Goal: Transaction & Acquisition: Purchase product/service

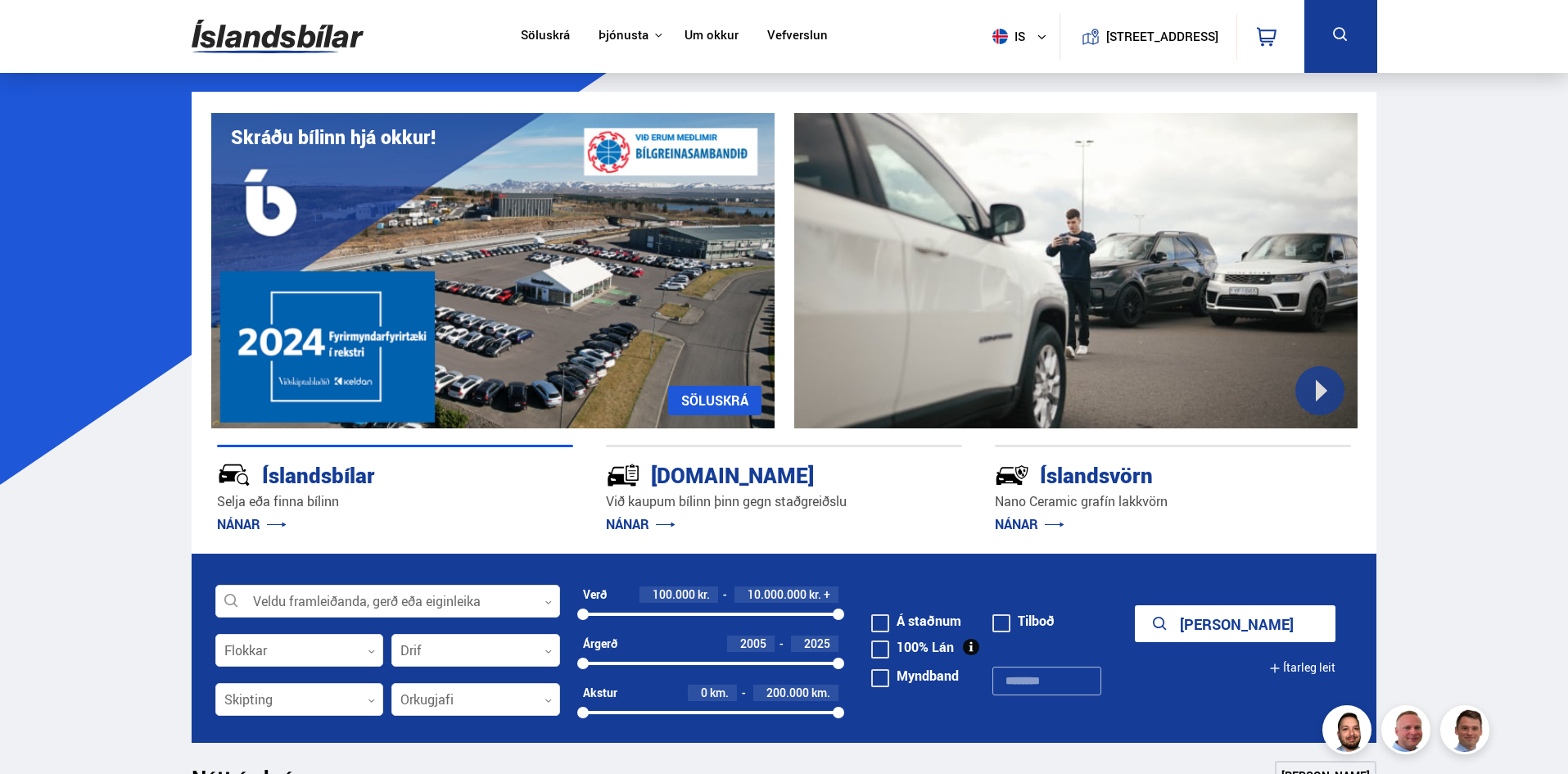
scroll to position [136, 0]
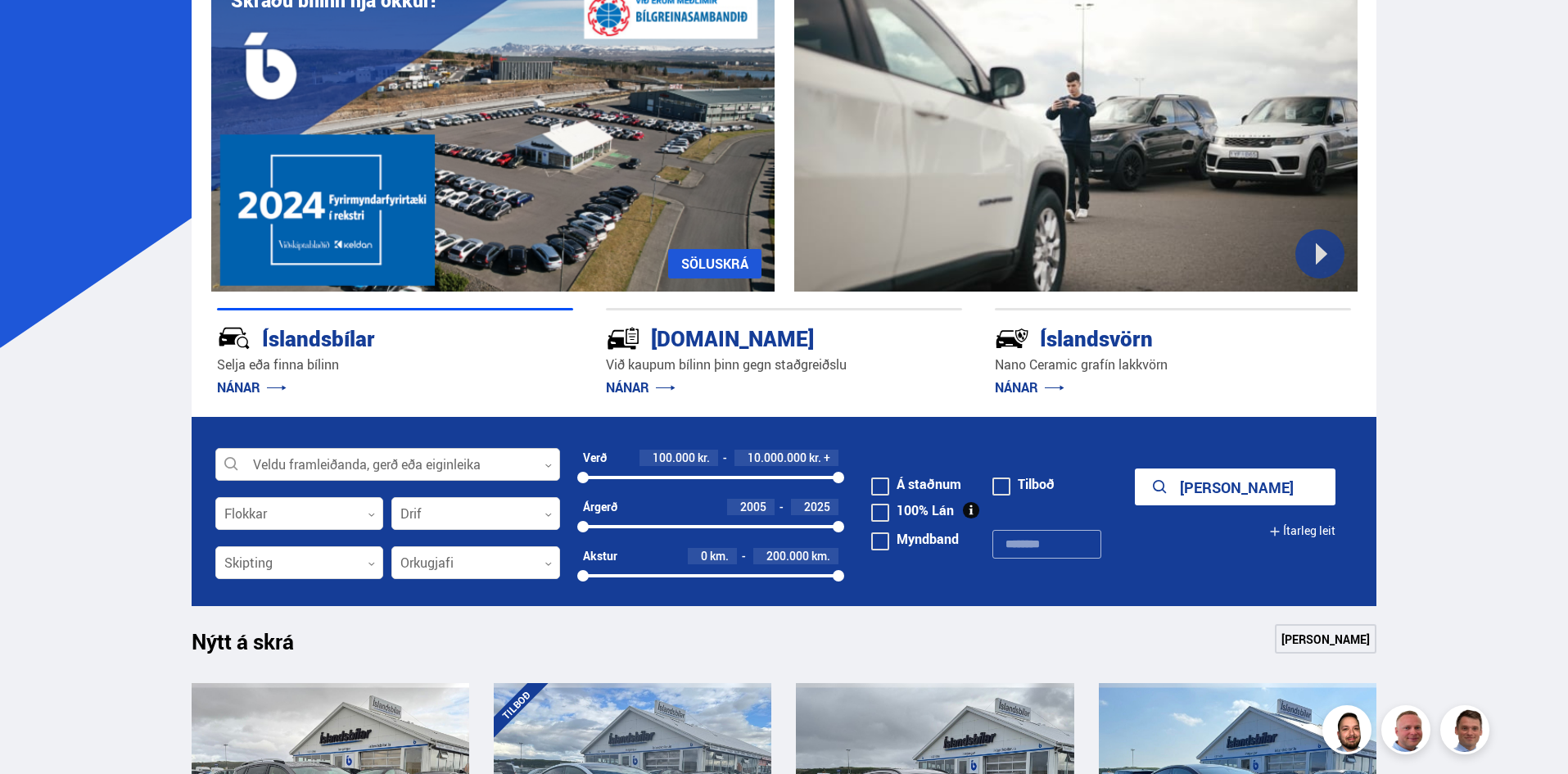
click at [419, 459] on div at bounding box center [388, 465] width 344 height 32
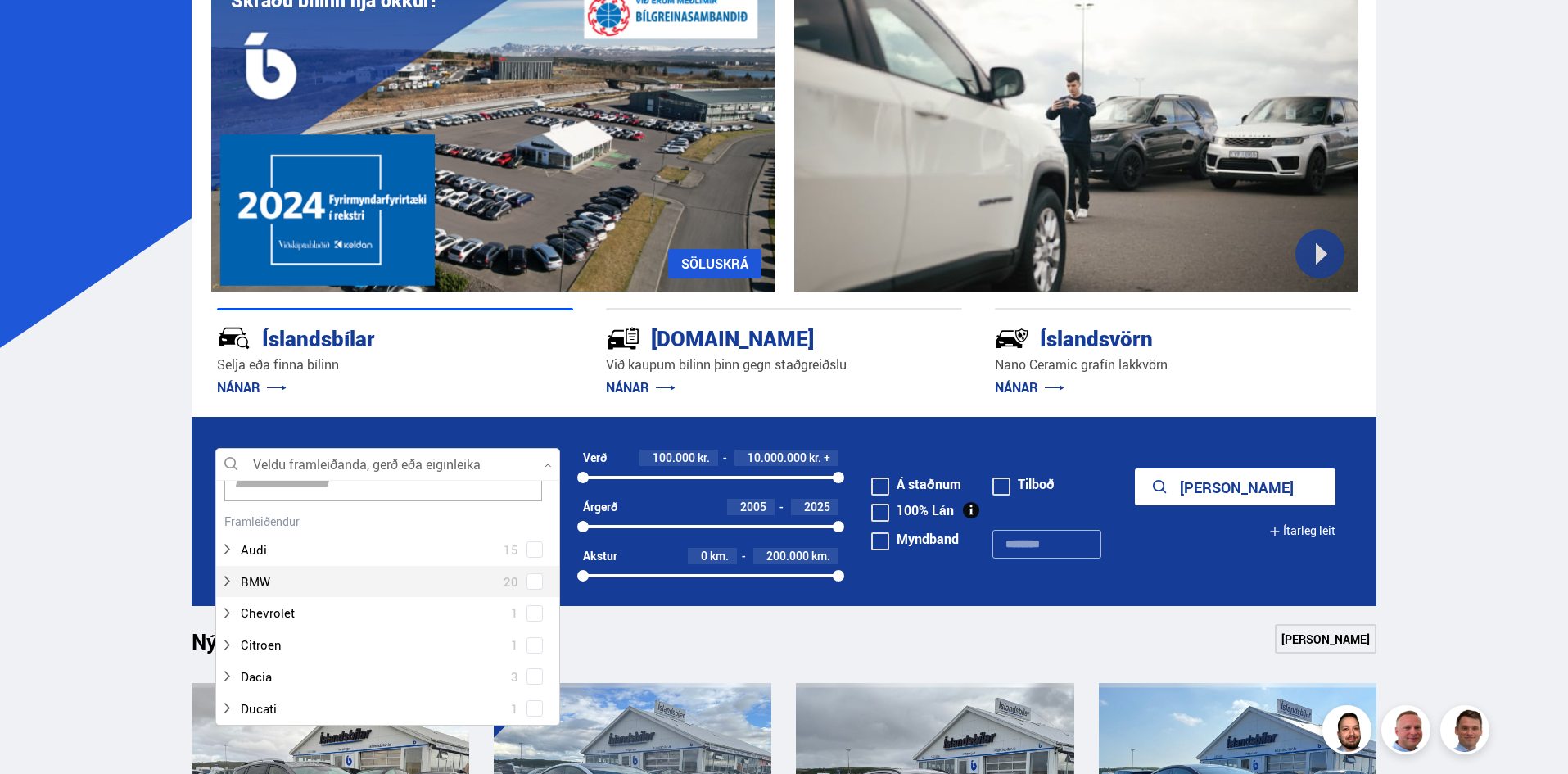
scroll to position [0, 0]
click at [366, 470] on div at bounding box center [388, 465] width 344 height 32
click at [363, 467] on div at bounding box center [388, 465] width 344 height 32
click at [358, 524] on input at bounding box center [383, 523] width 318 height 34
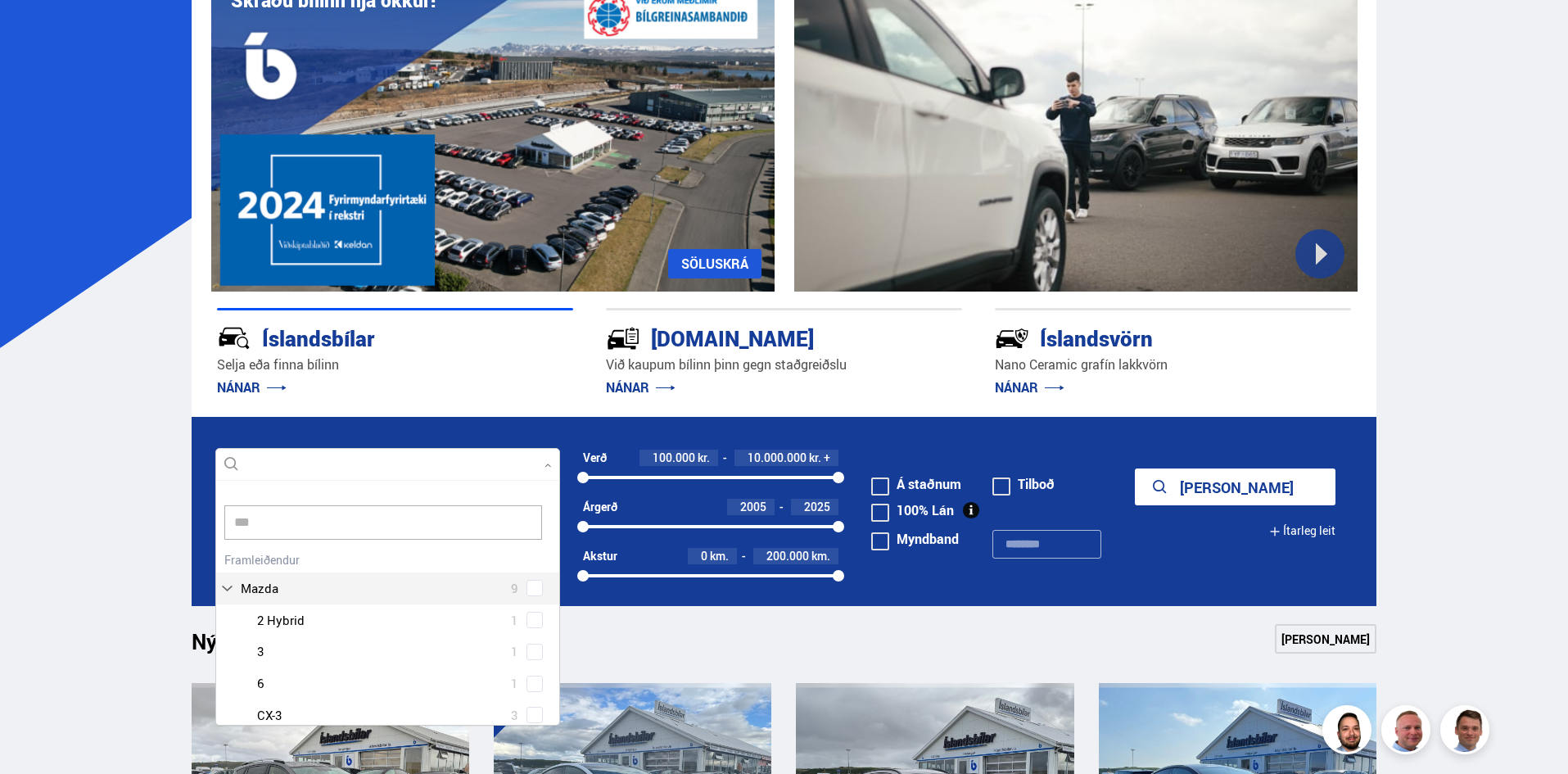
scroll to position [0, 0]
type input "*****"
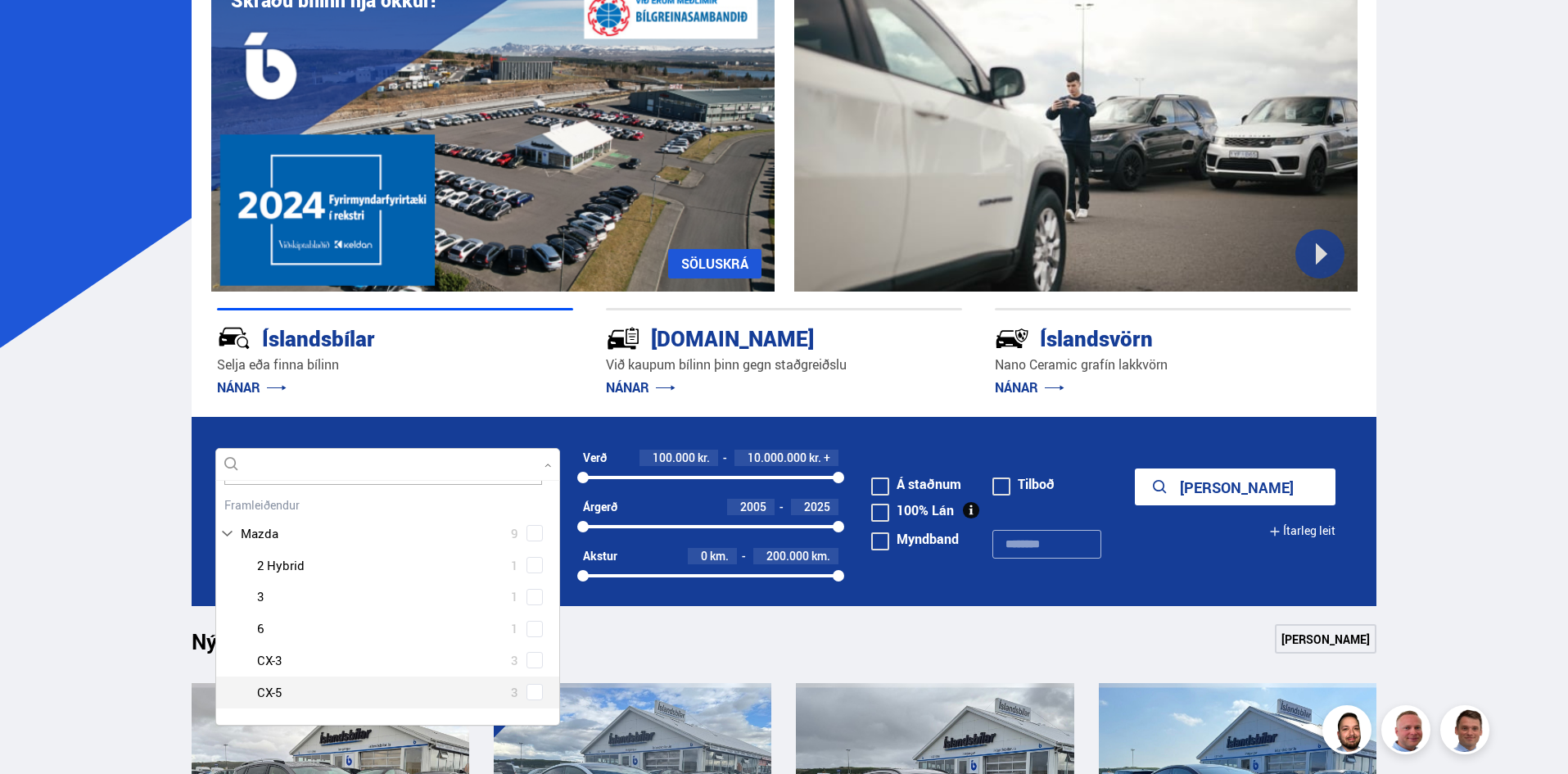
click at [528, 690] on div "Mazda 2 Hybrid 1 Mazda 3 1 Mazda 6 1 Mazda CX-3 3 Mazda CX-5 3" at bounding box center [388, 628] width 343 height 159
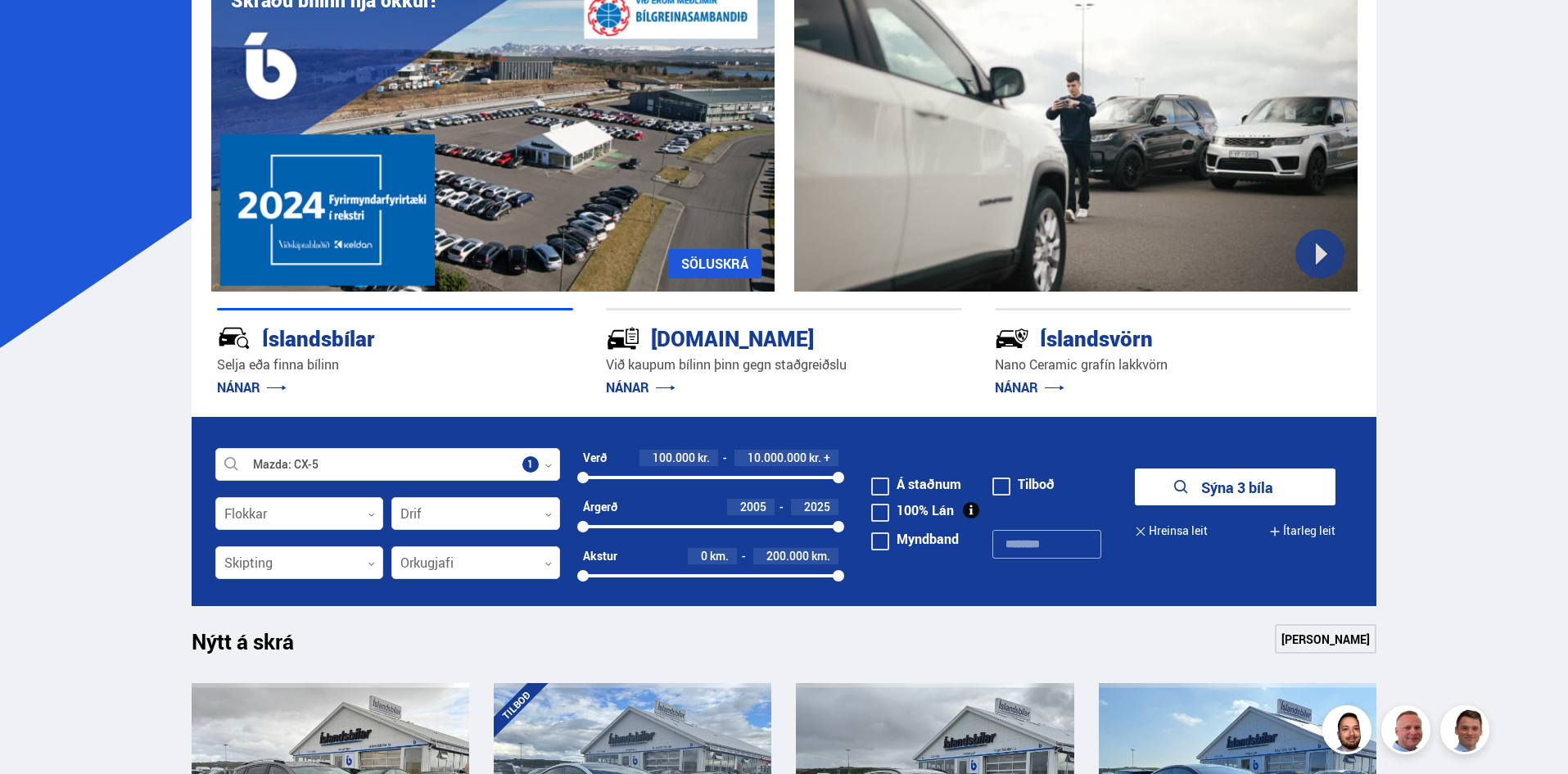
click at [1268, 481] on button "Sýna 3 bíla" at bounding box center [1235, 486] width 200 height 37
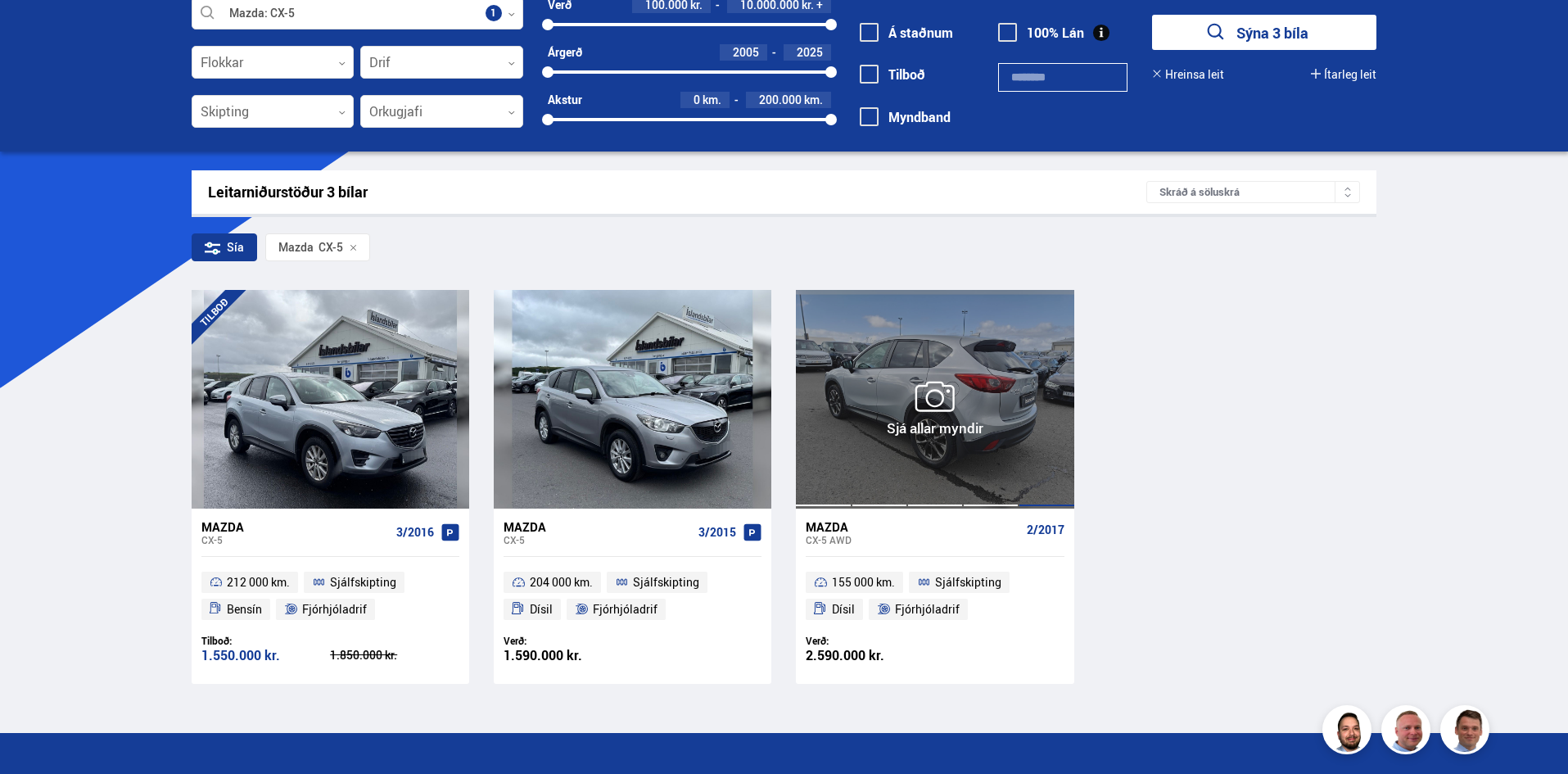
scroll to position [136, 0]
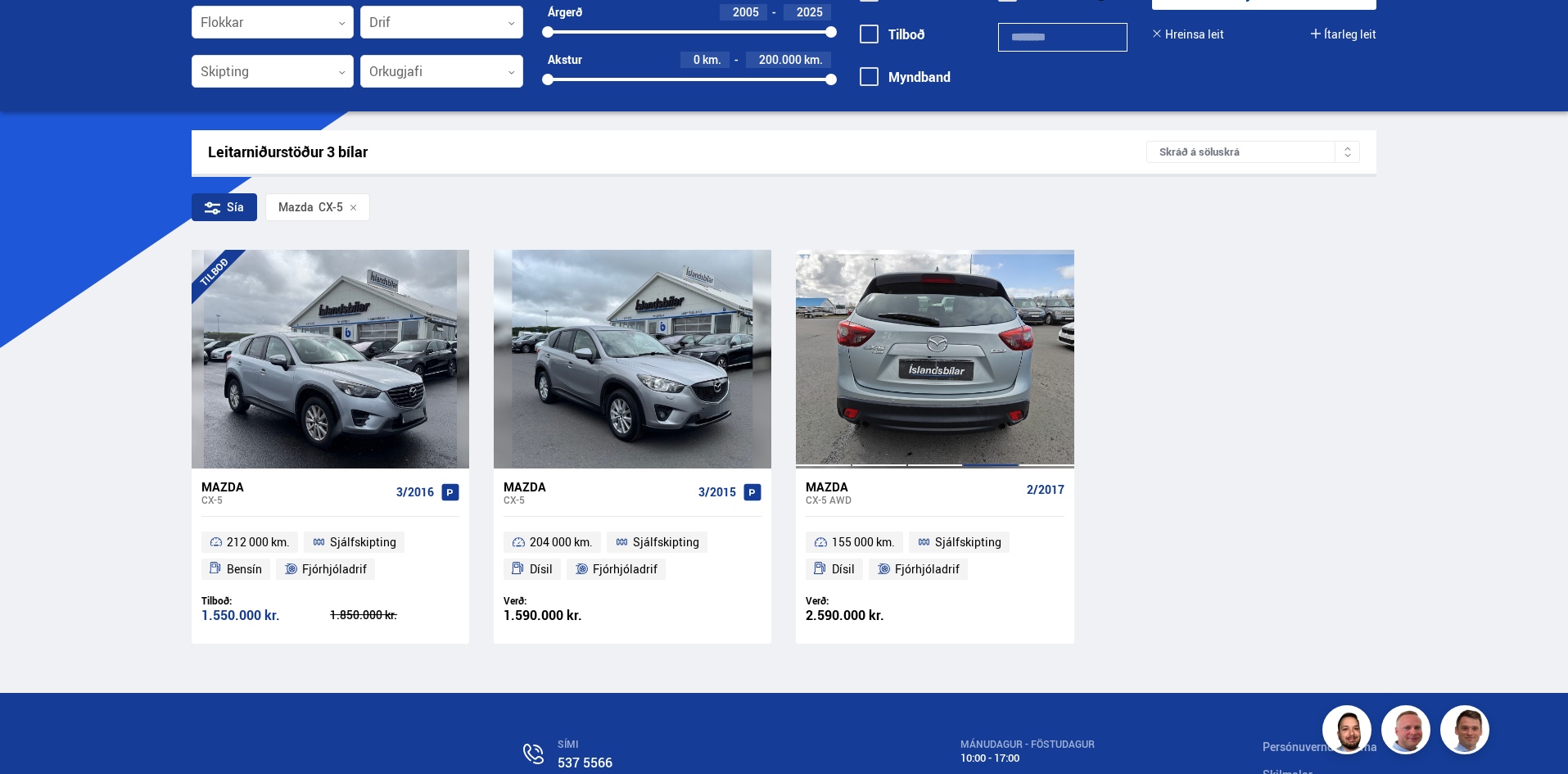
click at [978, 366] on div at bounding box center [990, 358] width 55 height 217
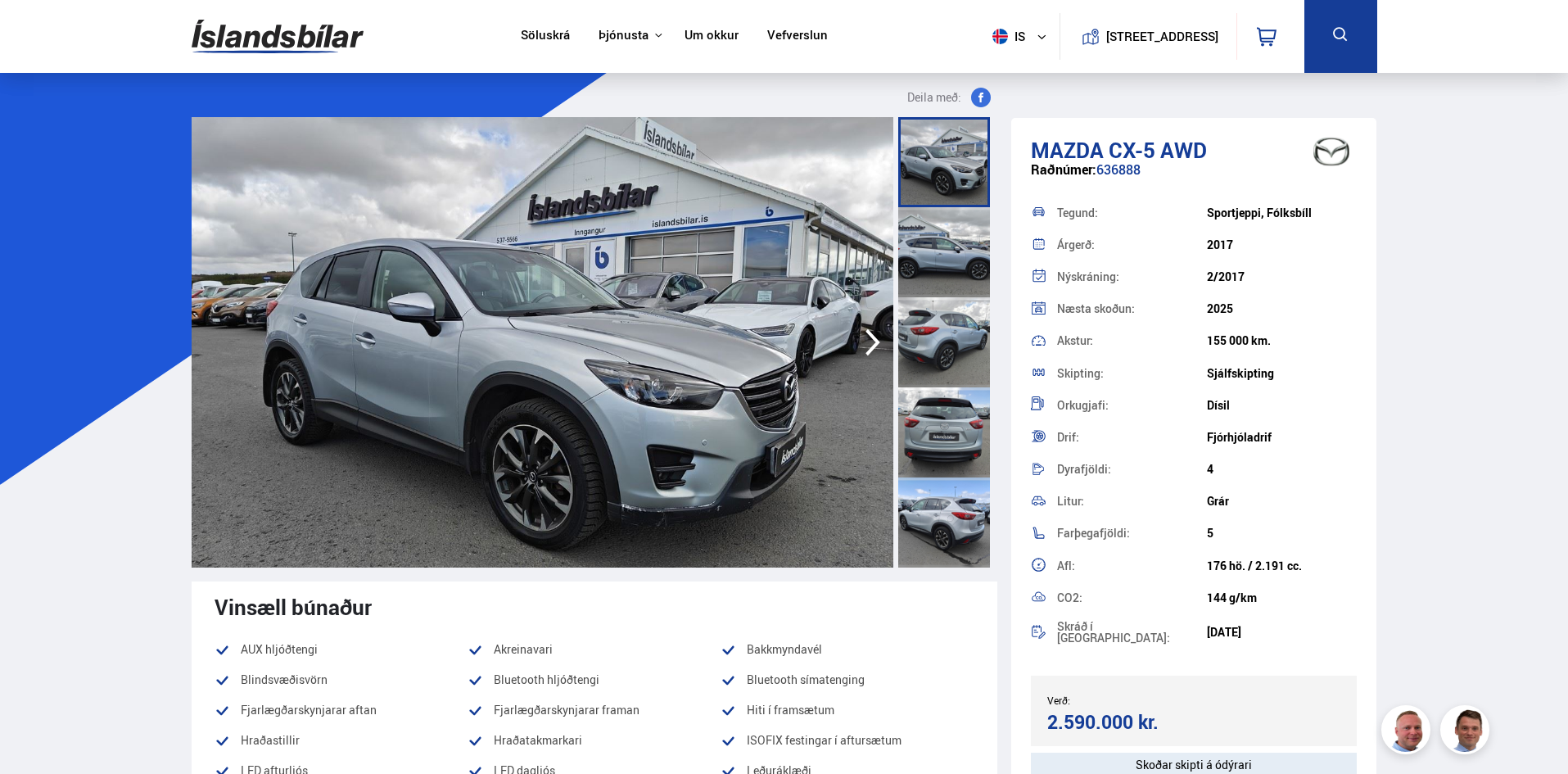
click at [937, 247] on div at bounding box center [945, 252] width 92 height 90
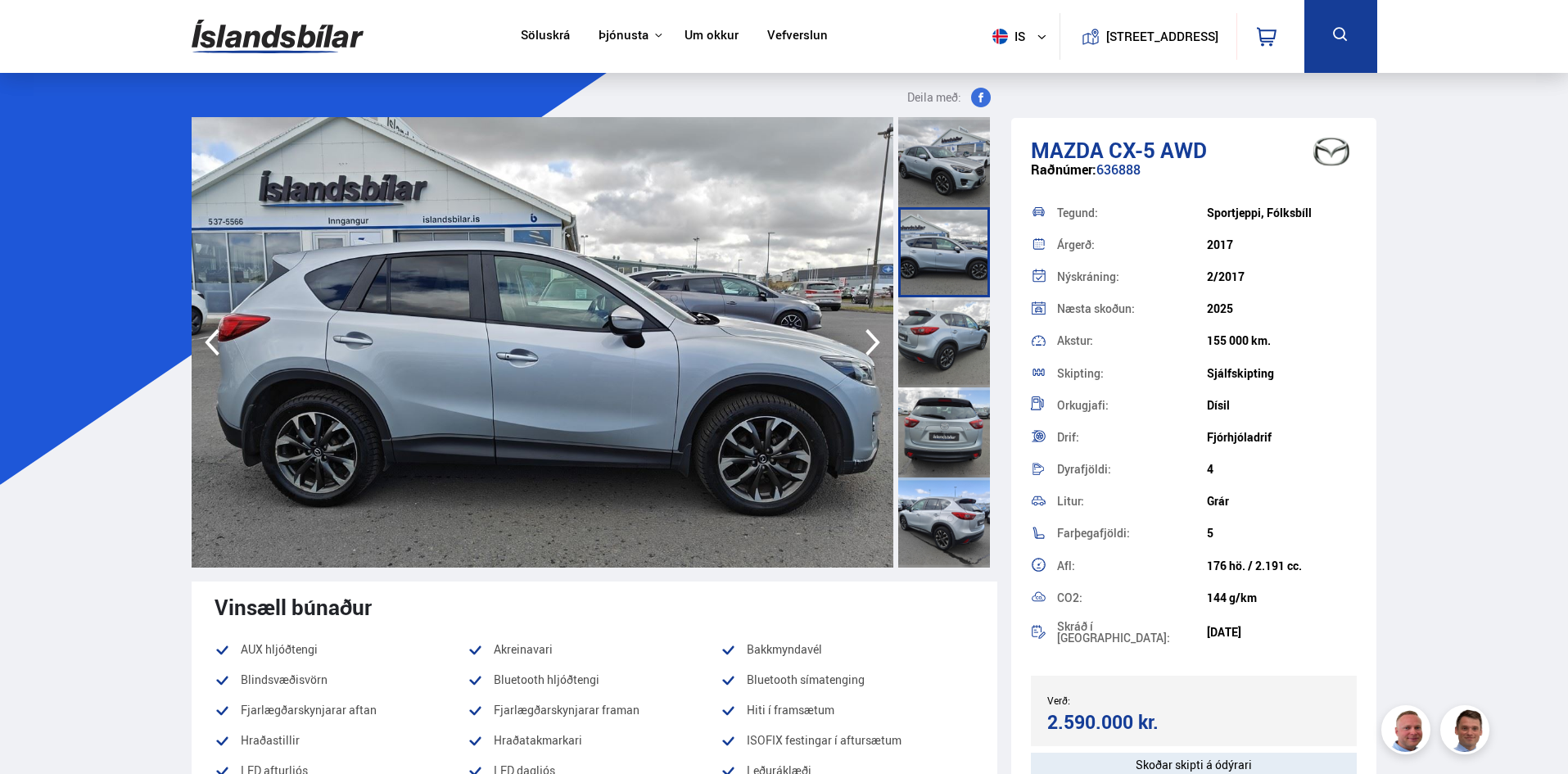
click at [941, 331] on div at bounding box center [945, 343] width 92 height 90
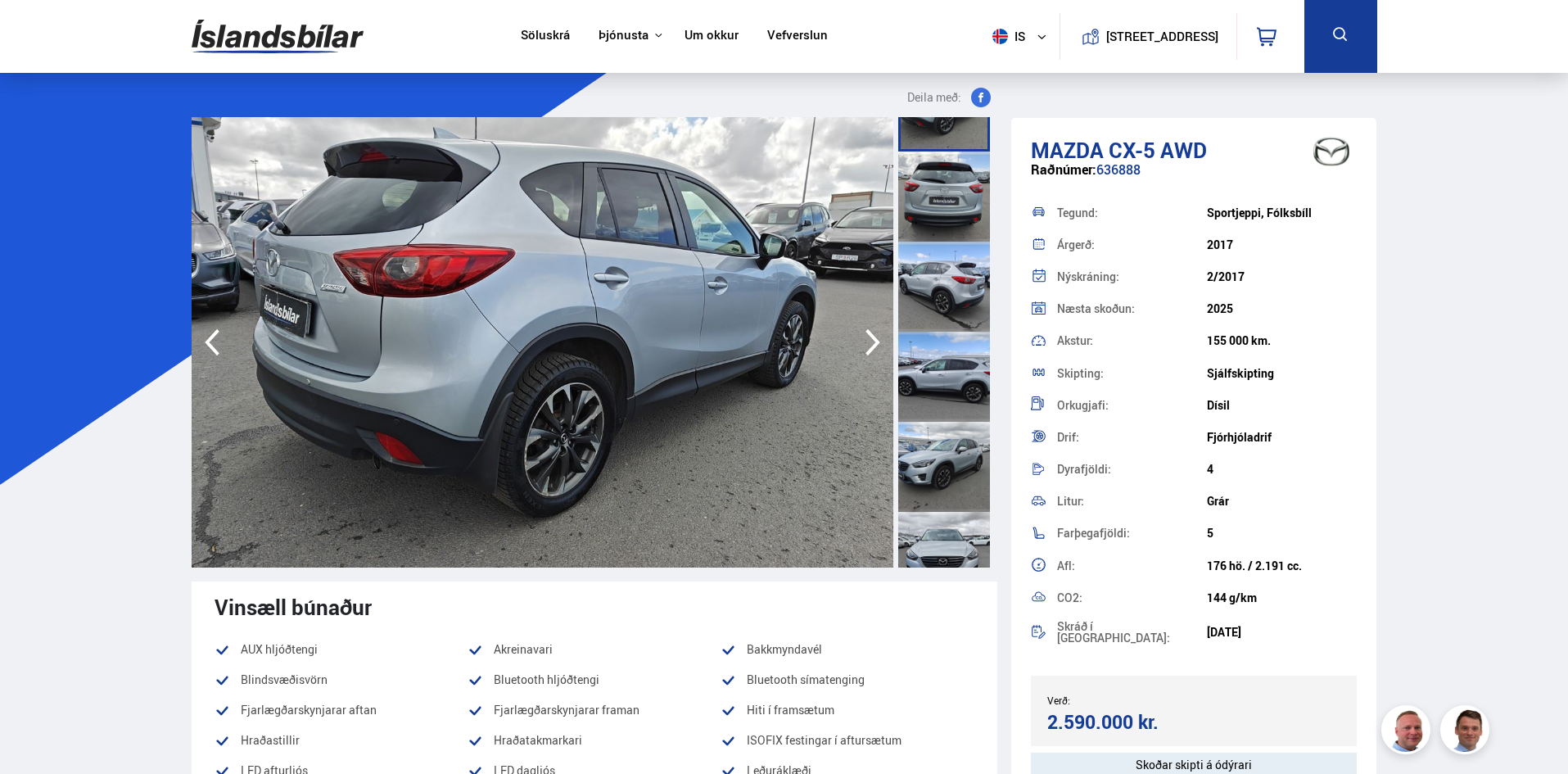
scroll to position [273, 0]
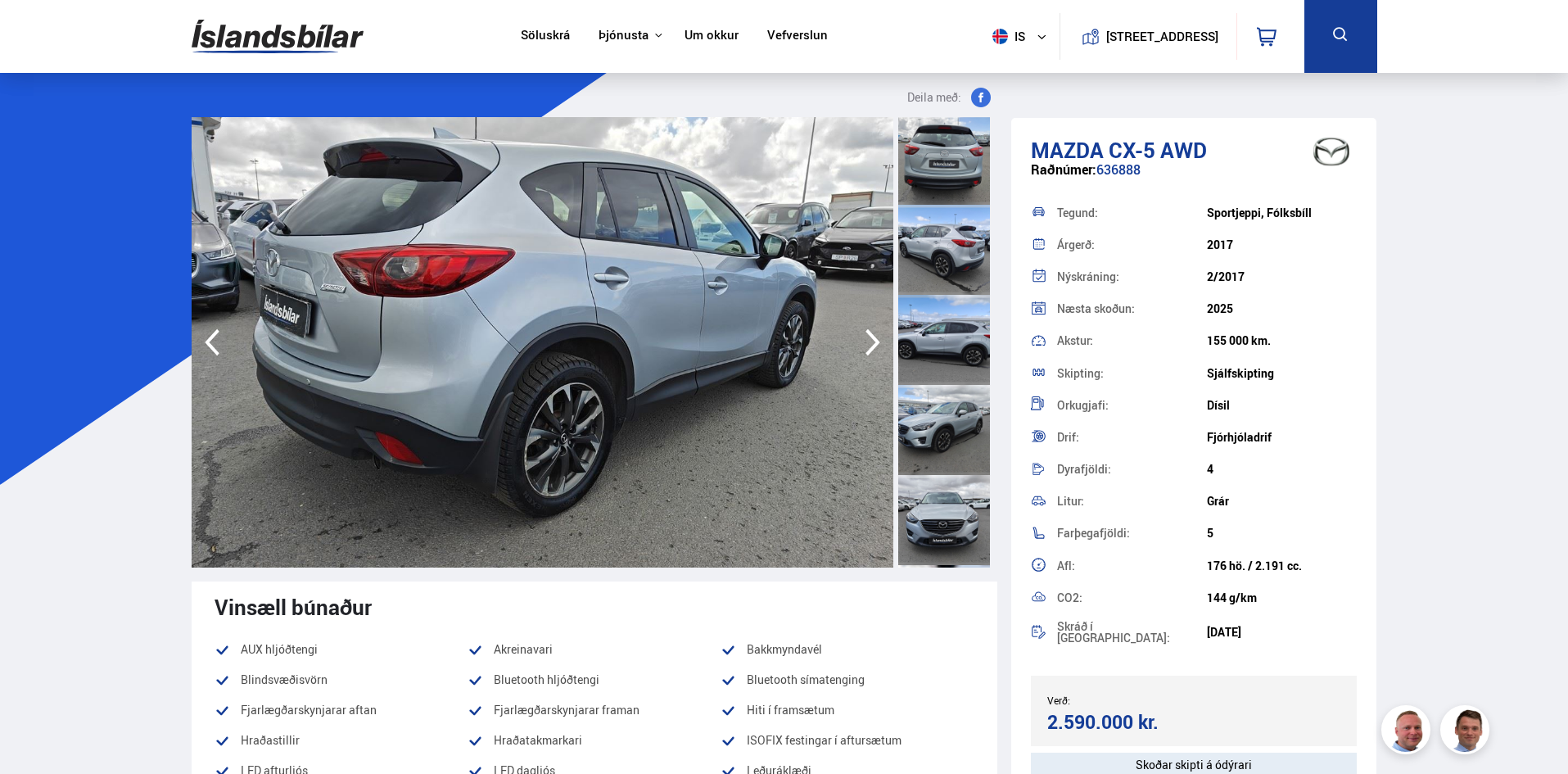
click at [960, 355] on div at bounding box center [945, 340] width 92 height 90
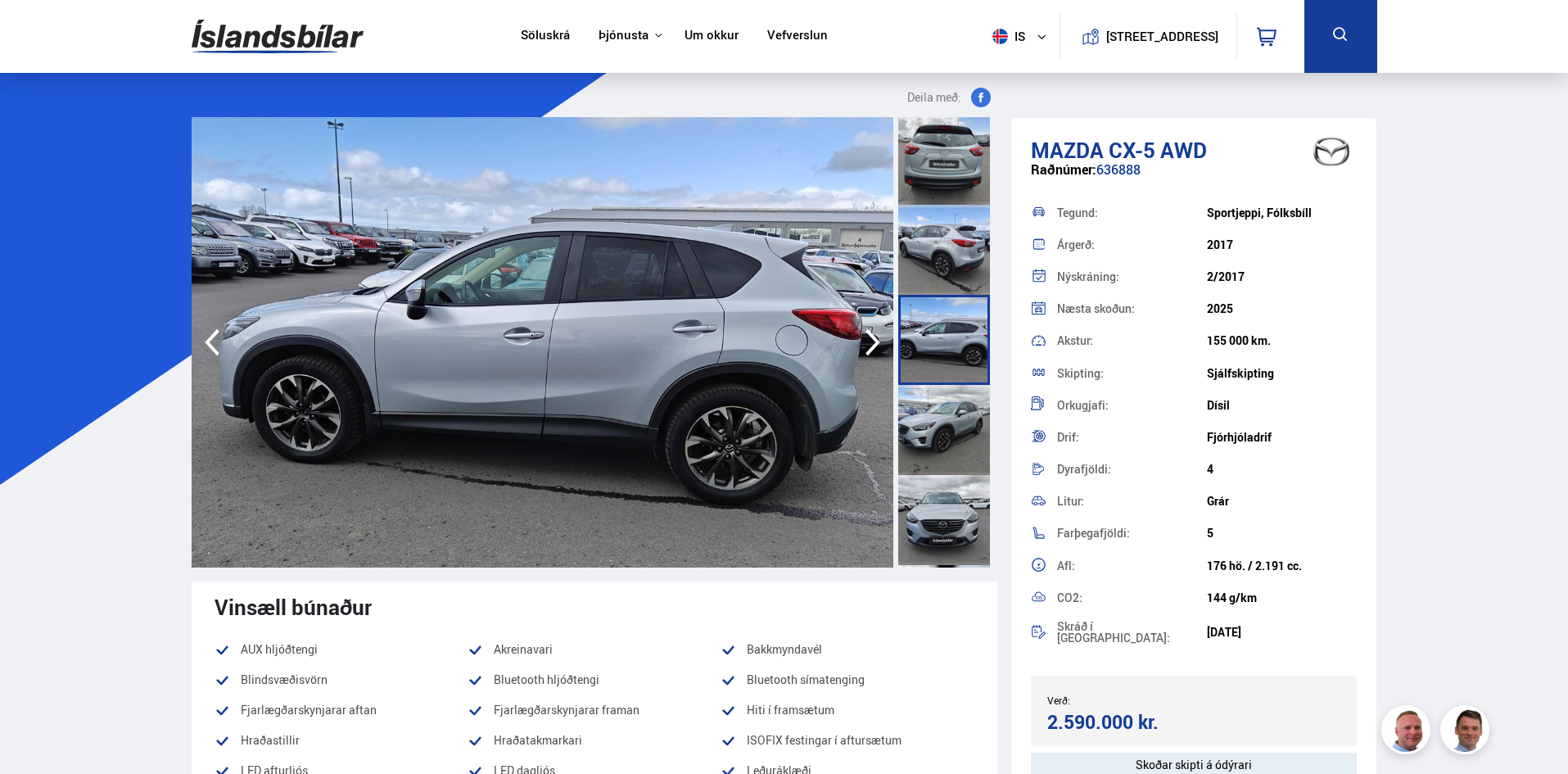
click at [955, 435] on div at bounding box center [945, 430] width 92 height 90
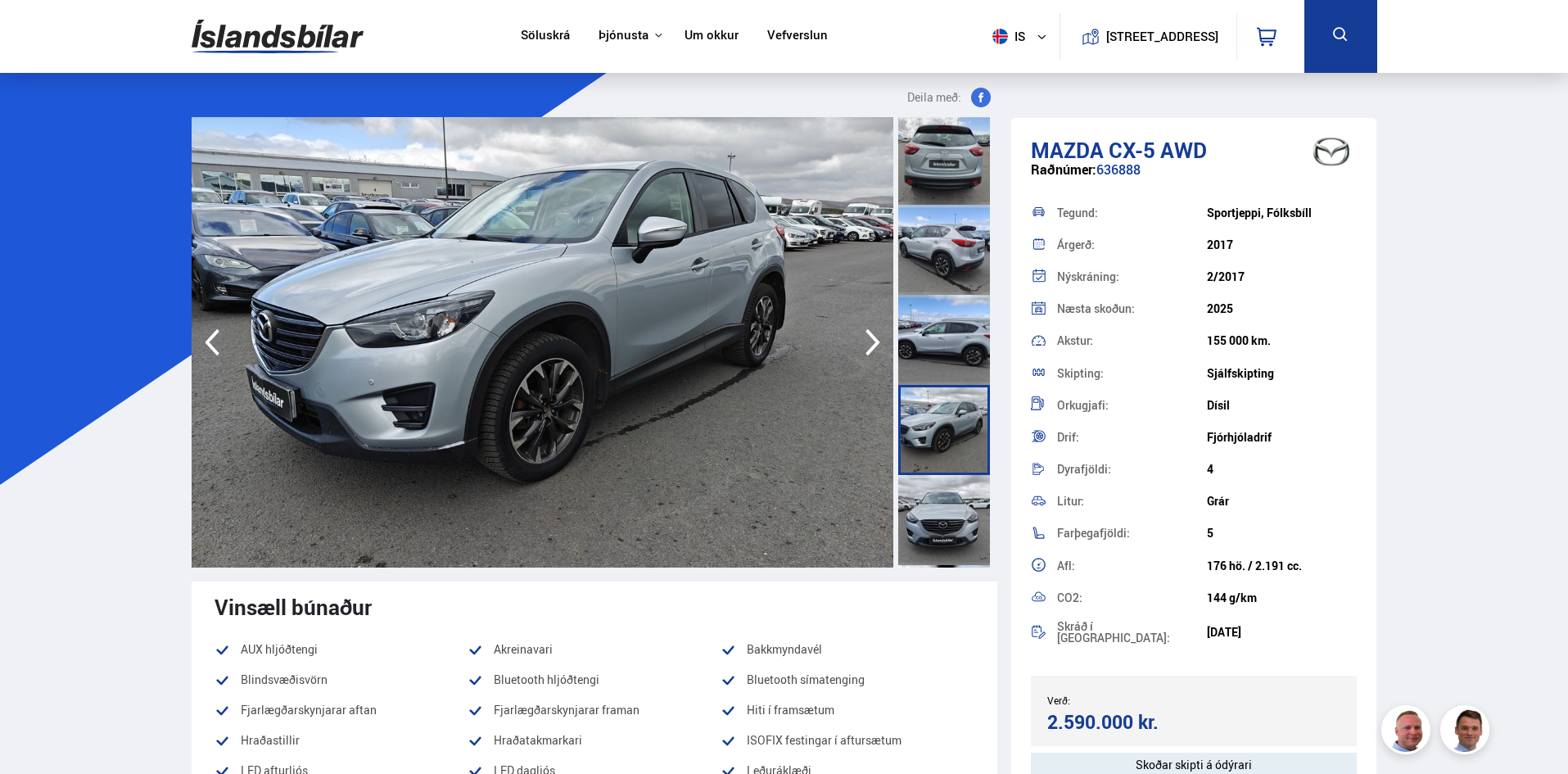
click at [957, 513] on div at bounding box center [945, 520] width 92 height 90
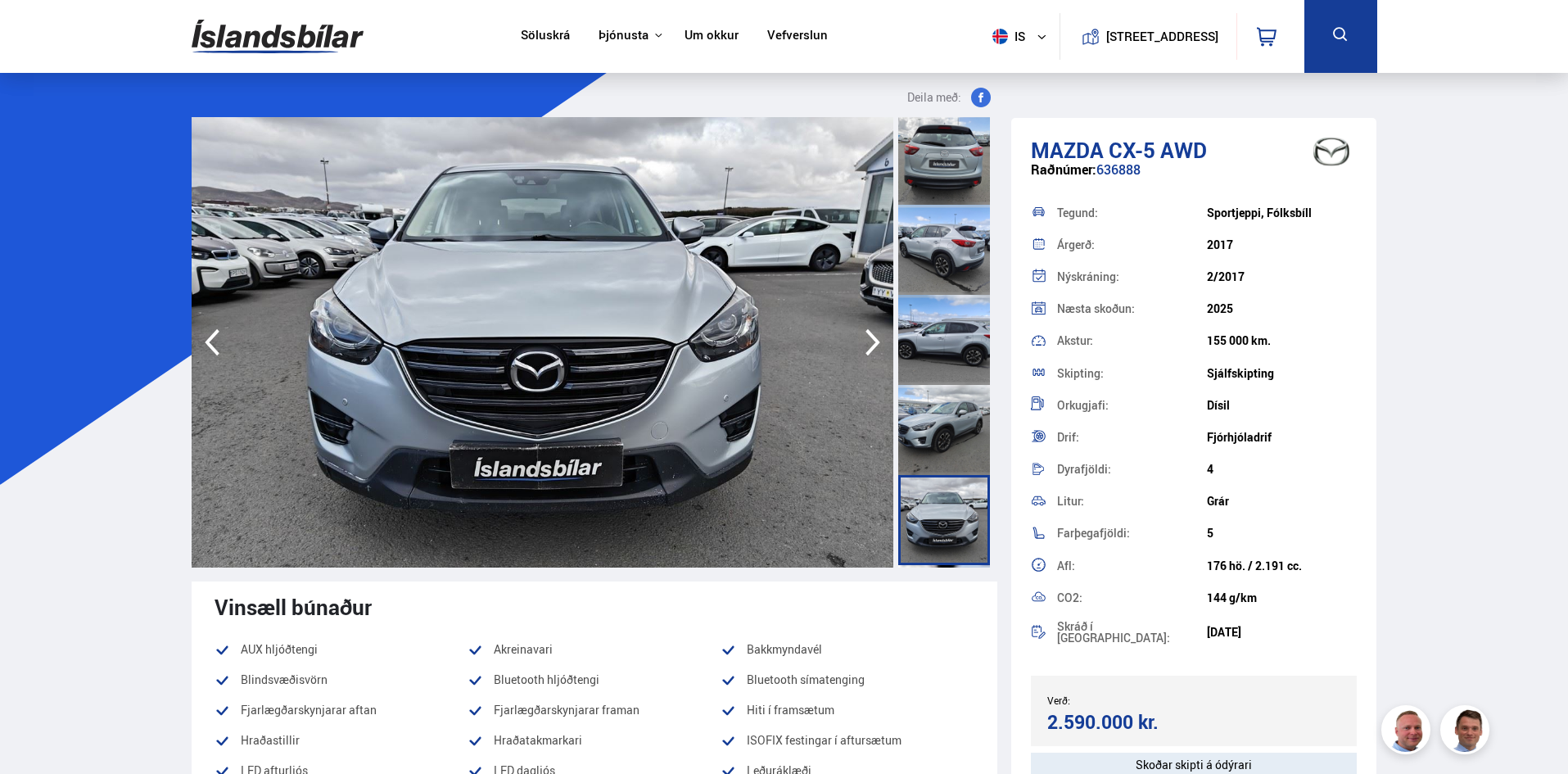
click at [948, 259] on div at bounding box center [945, 250] width 92 height 90
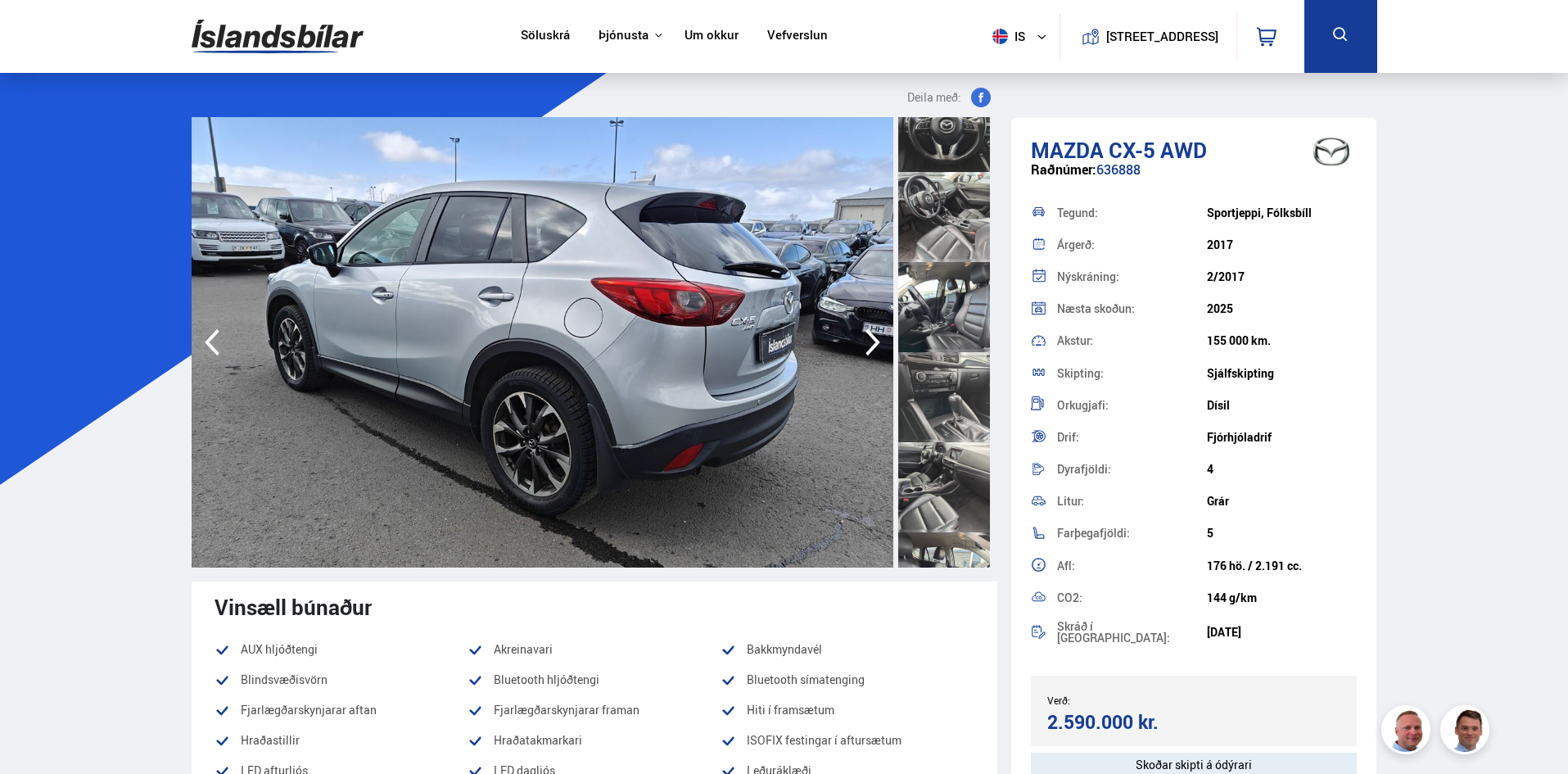
scroll to position [956, 0]
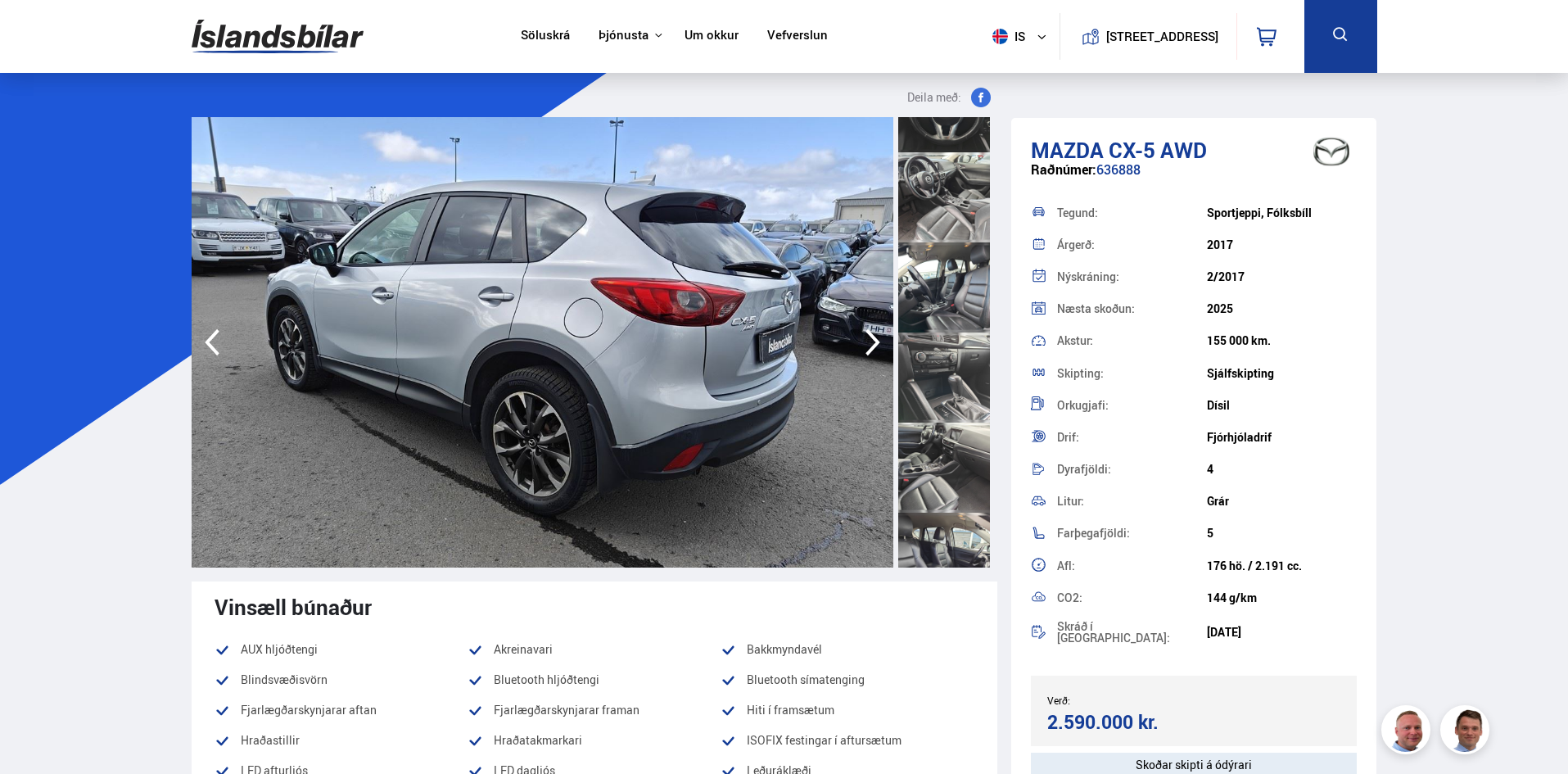
click at [952, 284] on div at bounding box center [945, 287] width 92 height 90
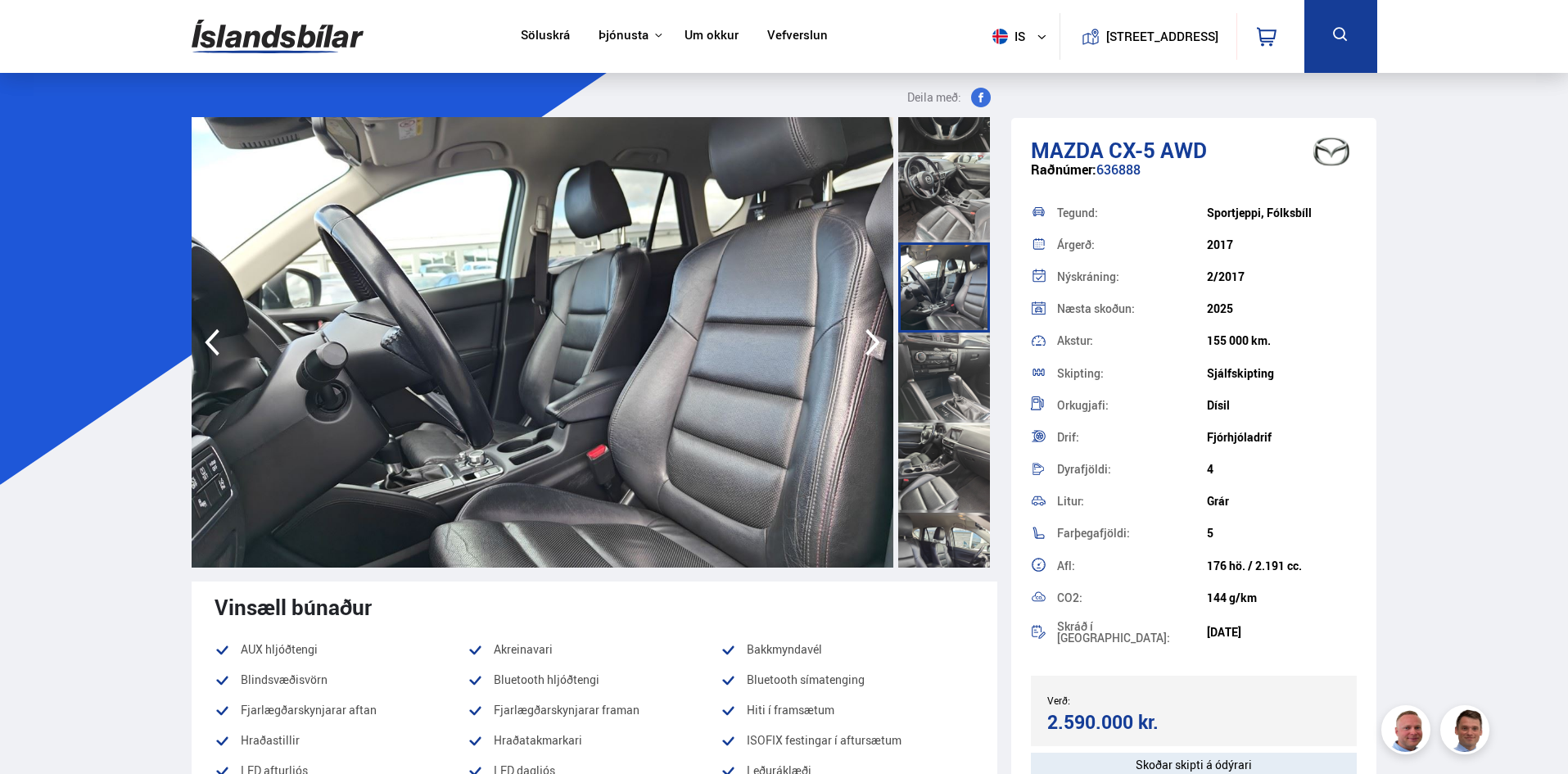
click at [950, 206] on div at bounding box center [945, 198] width 92 height 90
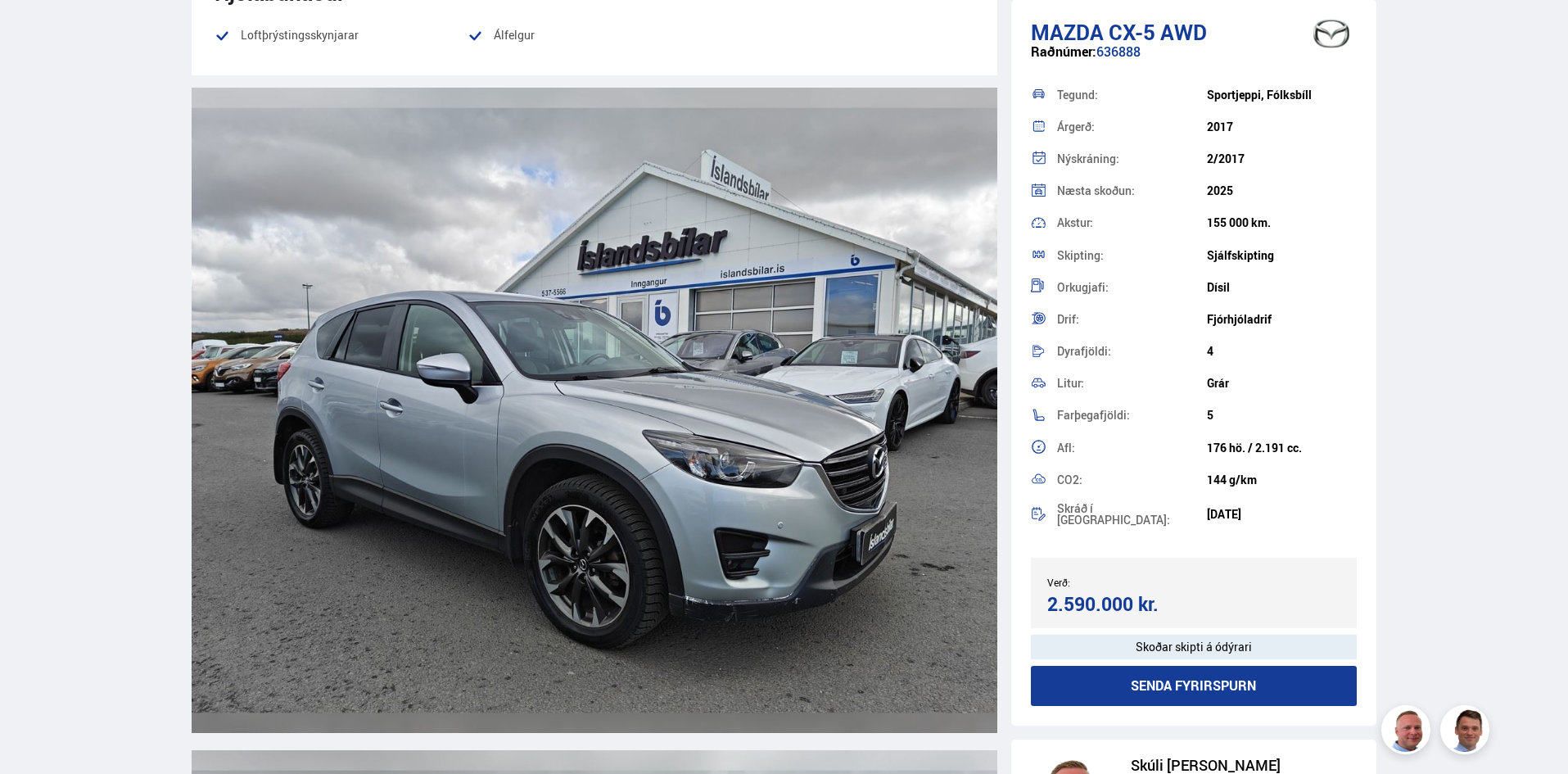
scroll to position [1910, 0]
